Goal: Information Seeking & Learning: Learn about a topic

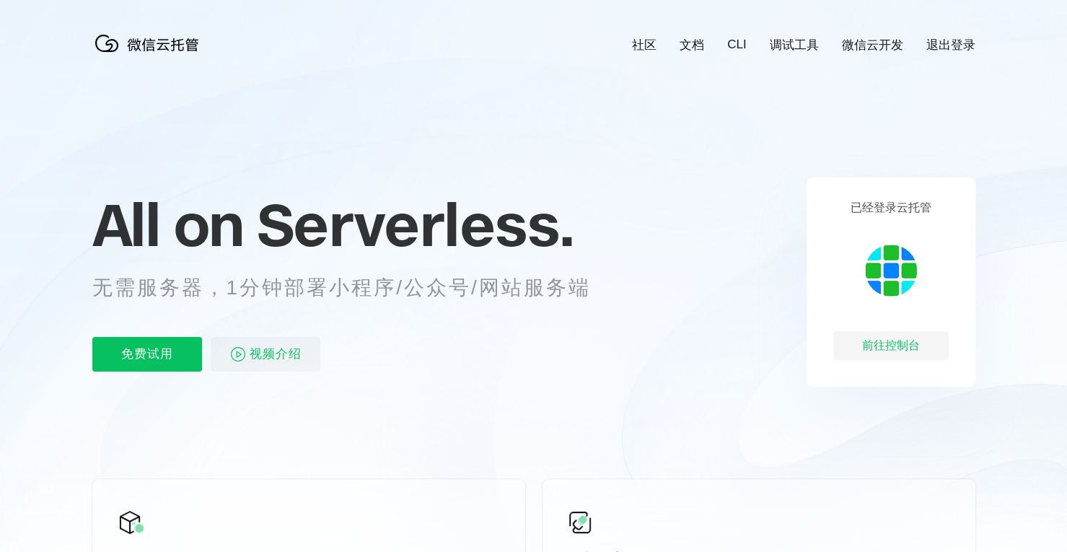
scroll to position [0, 2565]
click at [558, 299] on p "无需服务器，1分钟部署小程序/公众号/网站服务端" at bounding box center [354, 287] width 525 height 29
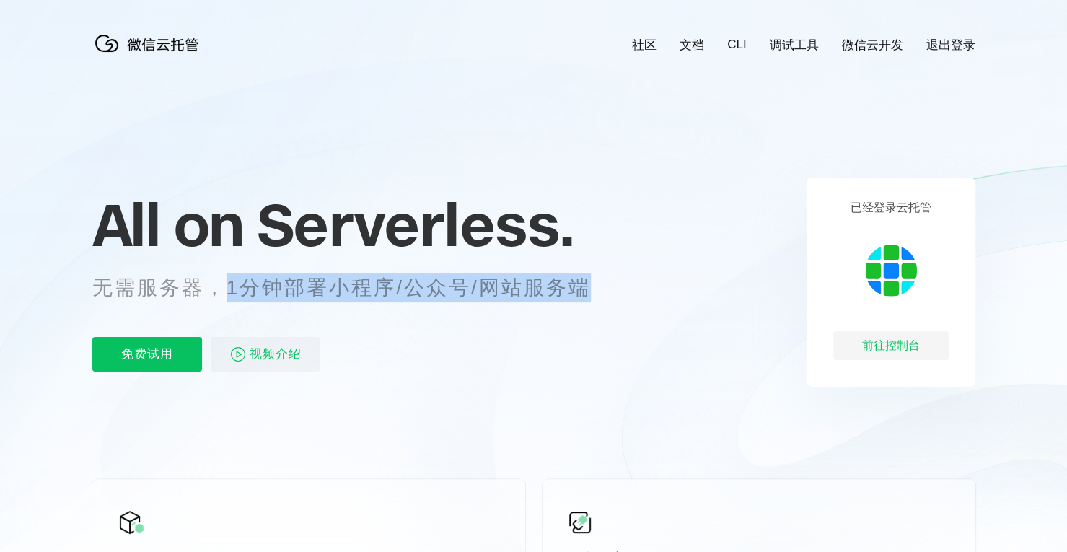
drag, startPoint x: 234, startPoint y: 293, endPoint x: 594, endPoint y: 291, distance: 359.9
click at [594, 291] on p "无需服务器，1分钟部署小程序/公众号/网站服务端" at bounding box center [354, 287] width 525 height 29
click at [609, 291] on p "无需服务器，1分钟部署小程序/公众号/网站服务端" at bounding box center [354, 287] width 525 height 29
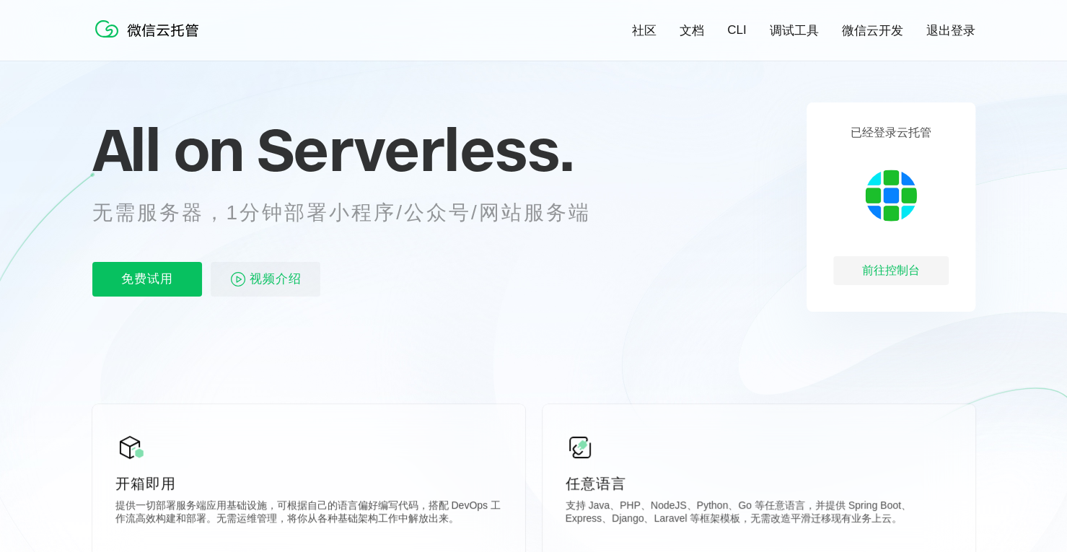
scroll to position [361, 0]
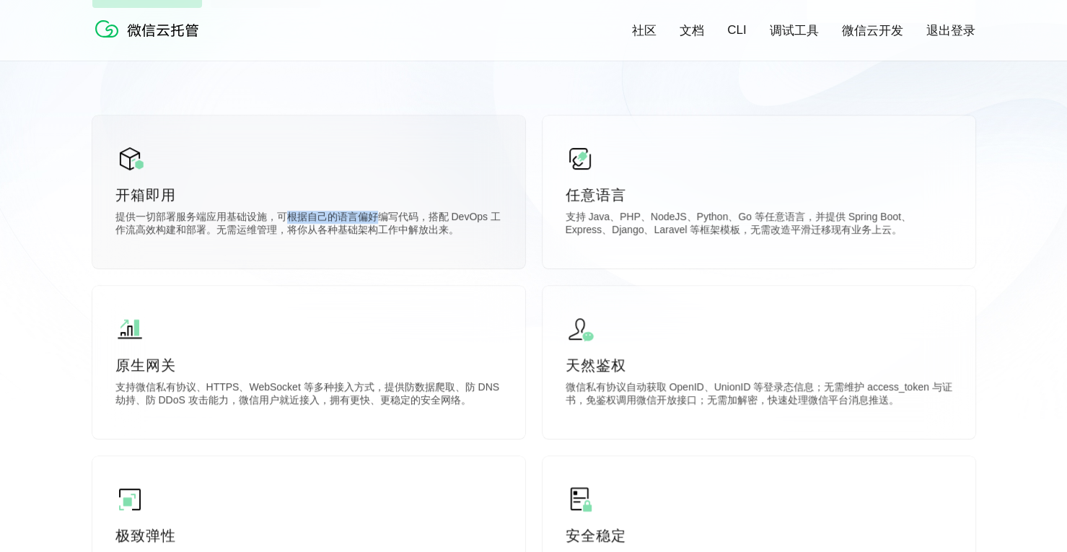
drag, startPoint x: 291, startPoint y: 219, endPoint x: 413, endPoint y: 213, distance: 121.3
click at [379, 216] on p "提供一切部署服务端应用基础设施，可根据自己的语言偏好编写代码，搭配 DevOps 工作流高效构建和部署。无需运维管理，将你从各种基础架构工作中解放出来。" at bounding box center [308, 225] width 387 height 29
click at [436, 211] on p "提供一切部署服务端应用基础设施，可根据自己的语言偏好编写代码，搭配 DevOps 工作流高效构建和部署。无需运维管理，将你从各种基础架构工作中解放出来。" at bounding box center [308, 225] width 387 height 29
drag, startPoint x: 138, startPoint y: 233, endPoint x: 195, endPoint y: 232, distance: 56.3
click at [191, 232] on p "提供一切部署服务端应用基础设施，可根据自己的语言偏好编写代码，搭配 DevOps 工作流高效构建和部署。无需运维管理，将你从各种基础架构工作中解放出来。" at bounding box center [308, 225] width 387 height 29
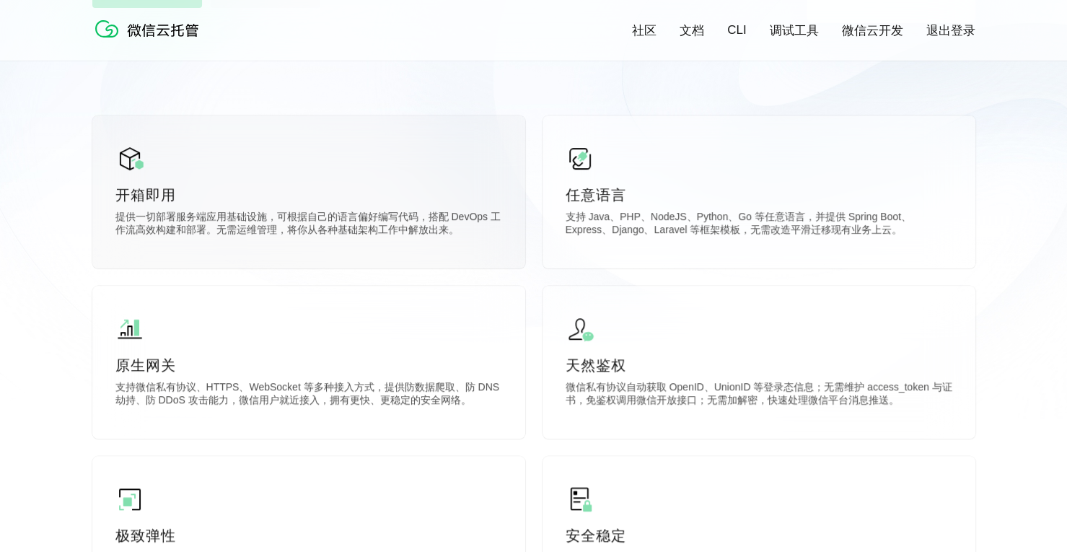
click at [237, 233] on p "提供一切部署服务端应用基础设施，可根据自己的语言偏好编写代码，搭配 DevOps 工作流高效构建和部署。无需运维管理，将你从各种基础架构工作中解放出来。" at bounding box center [308, 225] width 387 height 29
drag, startPoint x: 296, startPoint y: 229, endPoint x: 467, endPoint y: 227, distance: 170.9
click at [460, 227] on p "提供一切部署服务端应用基础设施，可根据自己的语言偏好编写代码，搭配 DevOps 工作流高效构建和部署。无需运维管理，将你从各种基础架构工作中解放出来。" at bounding box center [308, 225] width 387 height 29
click at [660, 229] on p "支持 Java、PHP、NodeJS、Python、Go 等任意语言，并提供 Spring Boot、Express、Django、Laravel 等框架模板…" at bounding box center [758, 225] width 387 height 29
drag, startPoint x: 731, startPoint y: 230, endPoint x: 806, endPoint y: 234, distance: 74.4
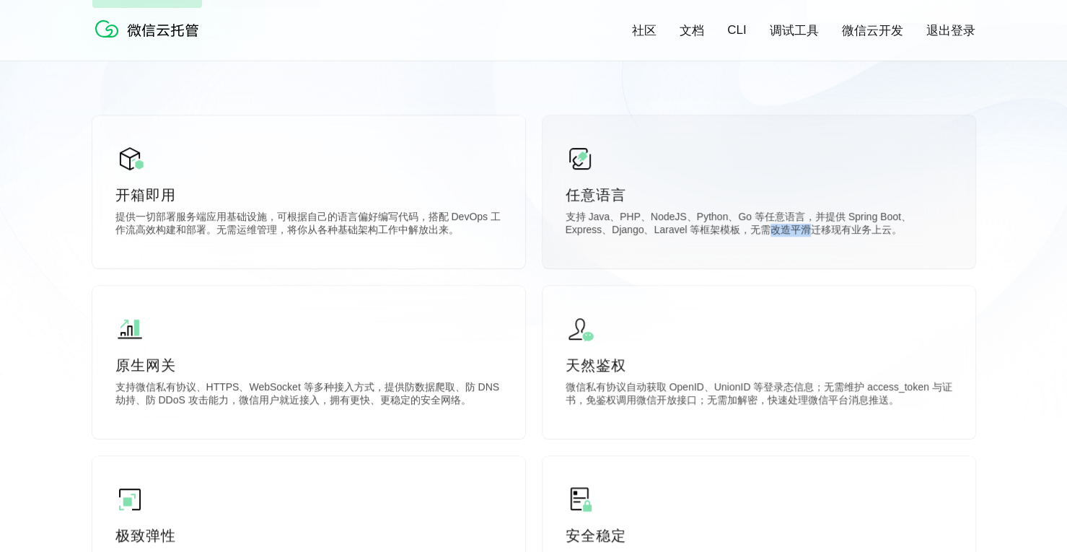
click at [798, 234] on p "支持 Java、PHP、NodeJS、Python、Go 等任意语言，并提供 Spring Boot、Express、Django、Laravel 等框架模板…" at bounding box center [758, 225] width 387 height 29
click at [843, 236] on p "支持 Java、PHP、NodeJS、Python、Go 等任意语言，并提供 Spring Boot、Express、Django、Laravel 等框架模板…" at bounding box center [758, 225] width 387 height 29
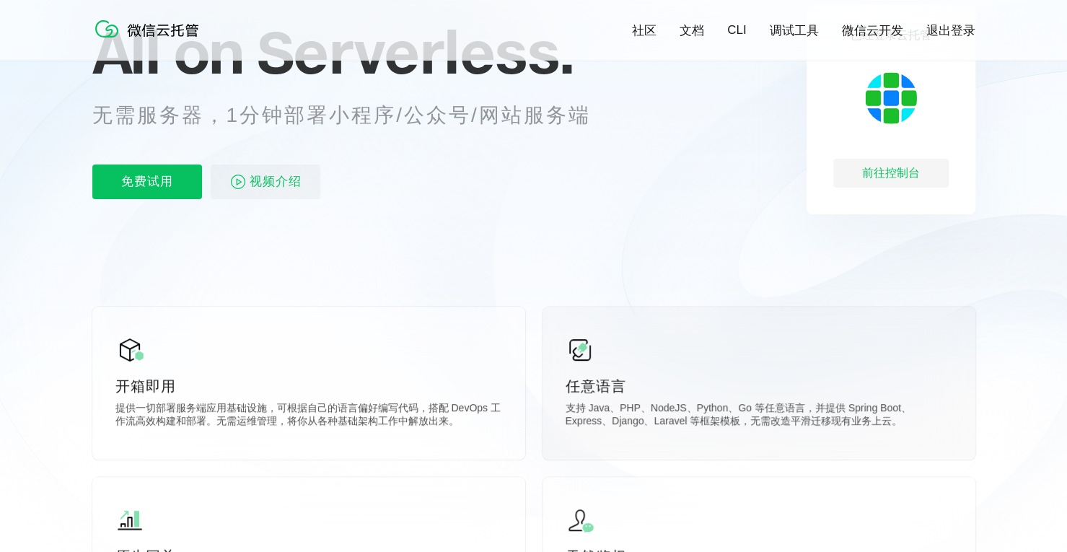
scroll to position [72, 0]
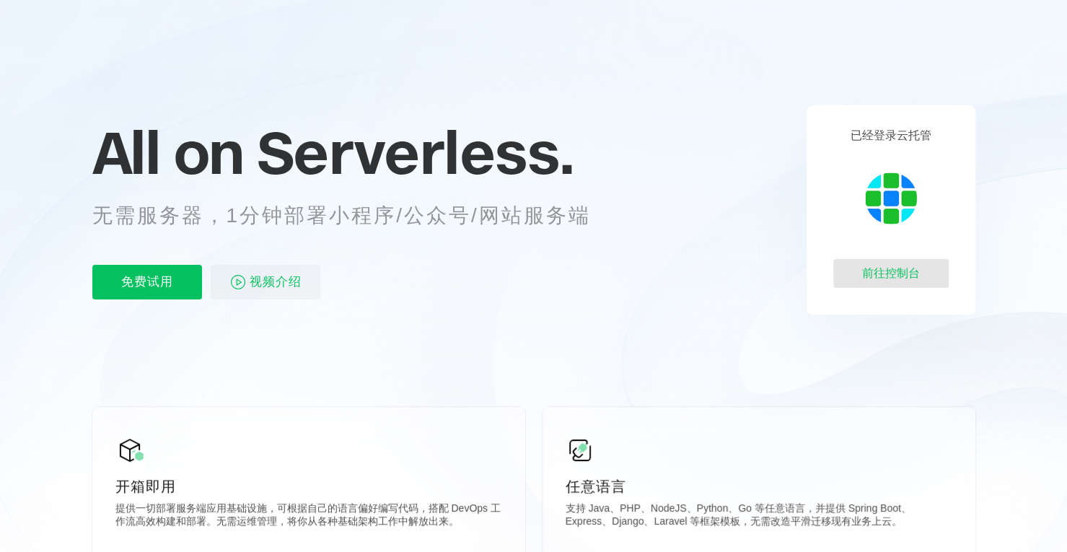
click at [891, 279] on div "前往控制台" at bounding box center [890, 273] width 115 height 29
